Goal: Transaction & Acquisition: Purchase product/service

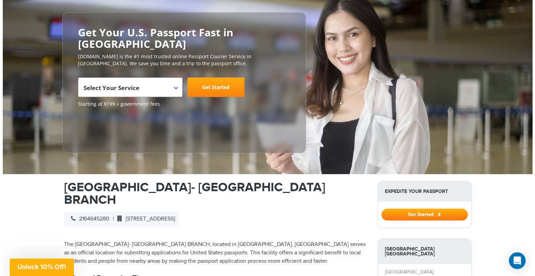
scroll to position [70, 0]
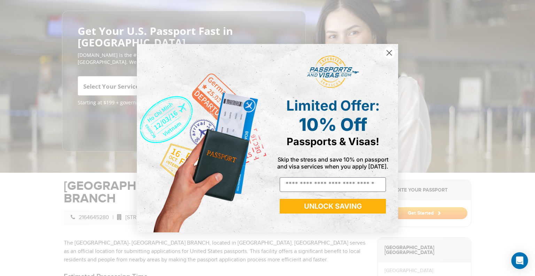
click at [386, 50] on circle "Close dialog" at bounding box center [388, 52] width 11 height 11
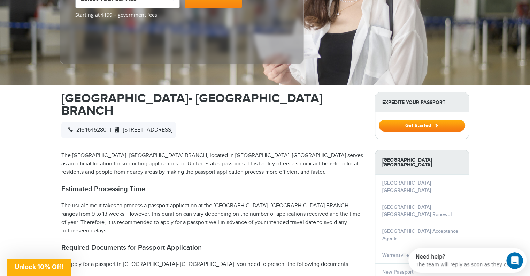
scroll to position [174, 0]
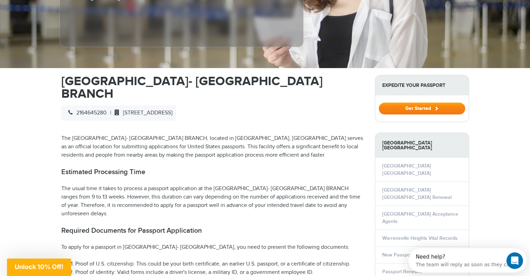
click at [436, 106] on span at bounding box center [436, 108] width 4 height 4
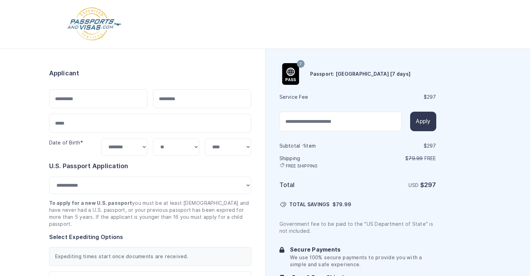
select select "***"
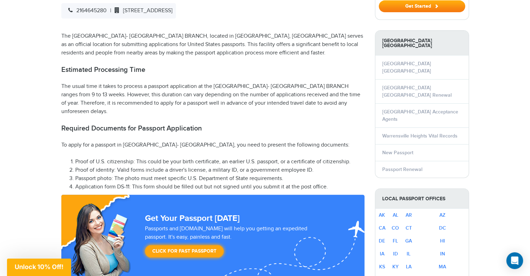
scroll to position [279, 0]
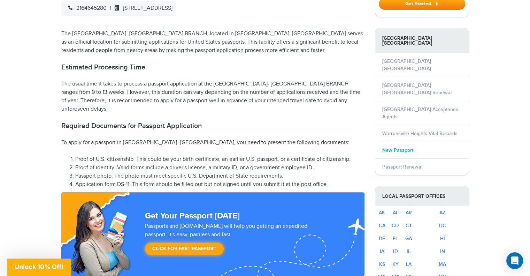
click at [404, 147] on link "New Passport" at bounding box center [397, 150] width 31 height 6
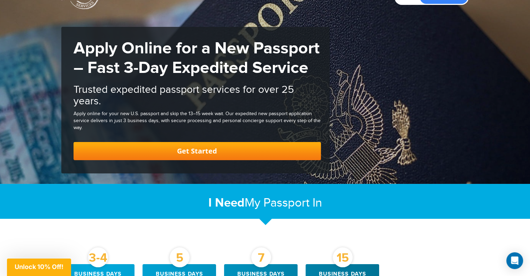
scroll to position [139, 0]
